Goal: Check status: Check status

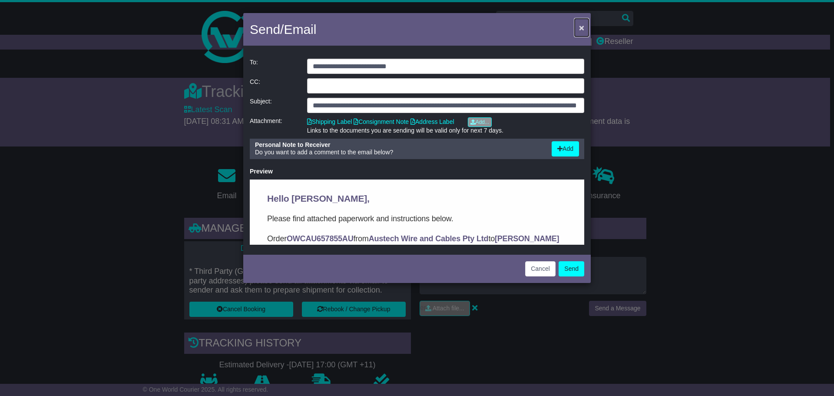
click at [580, 26] on span "×" at bounding box center [581, 28] width 5 height 10
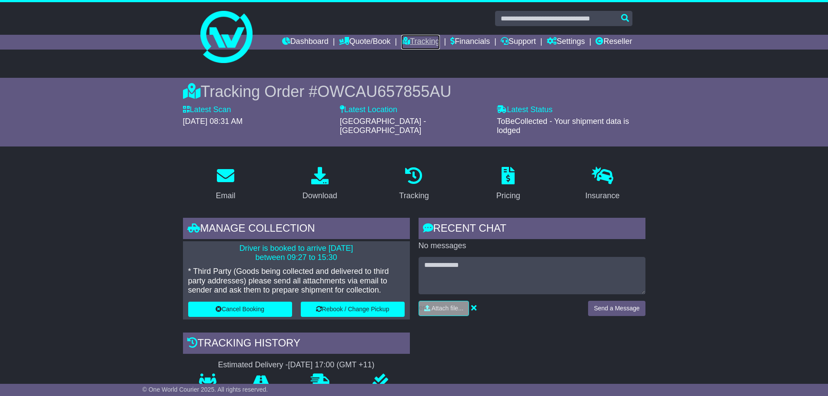
click at [413, 39] on link "Tracking" at bounding box center [420, 42] width 38 height 15
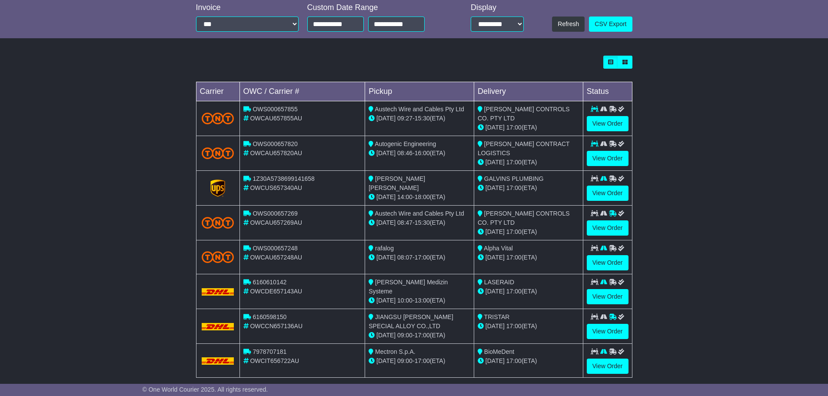
scroll to position [217, 0]
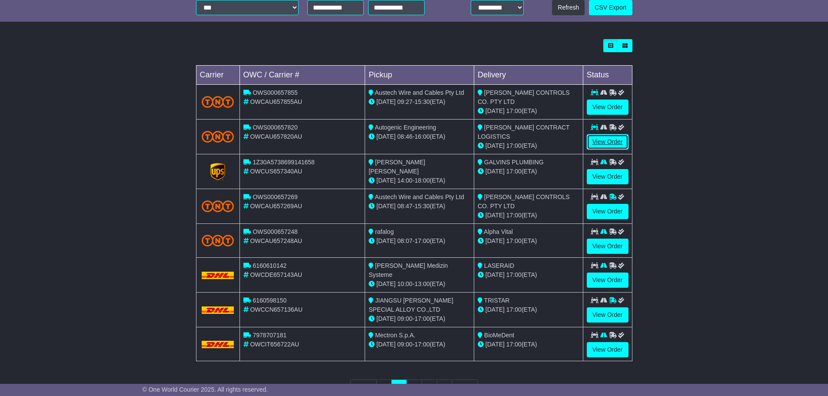
click at [610, 142] on link "View Order" at bounding box center [608, 141] width 42 height 15
